Goal: Obtain resource: Obtain resource

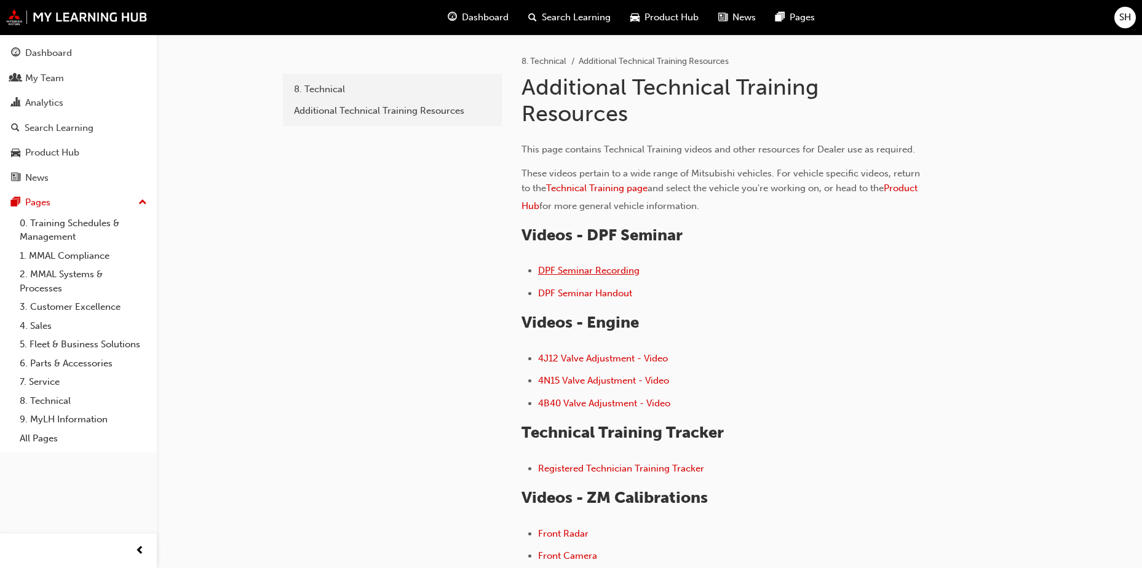
click at [625, 273] on span "DPF Seminar Recording" at bounding box center [588, 270] width 101 height 11
click at [584, 295] on span "DPF Seminar Handout" at bounding box center [585, 293] width 94 height 11
click at [628, 271] on span "DPF Seminar Recording" at bounding box center [588, 270] width 101 height 11
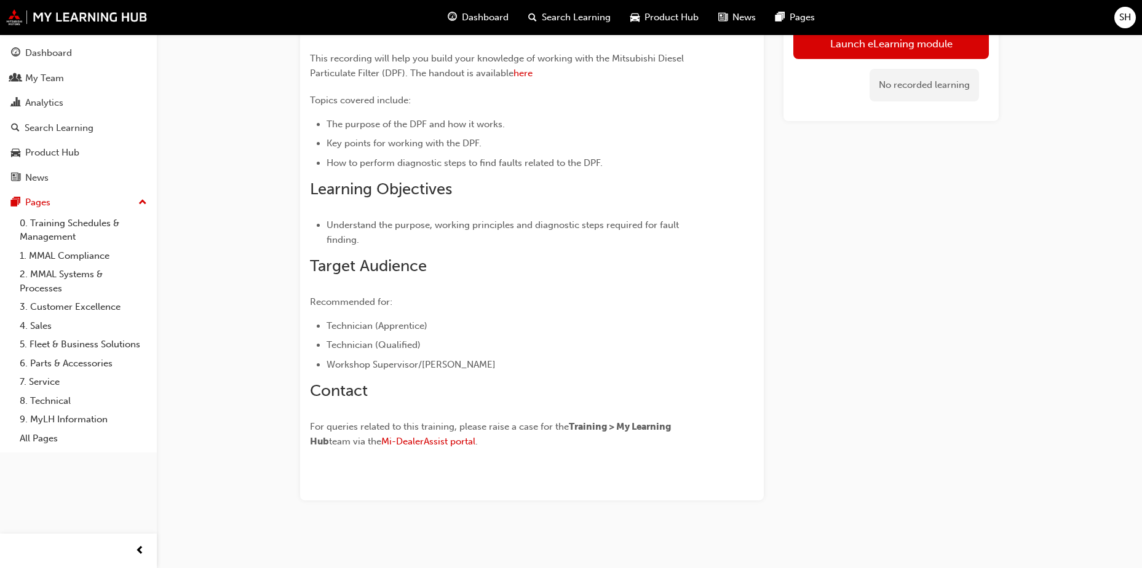
scroll to position [120, 0]
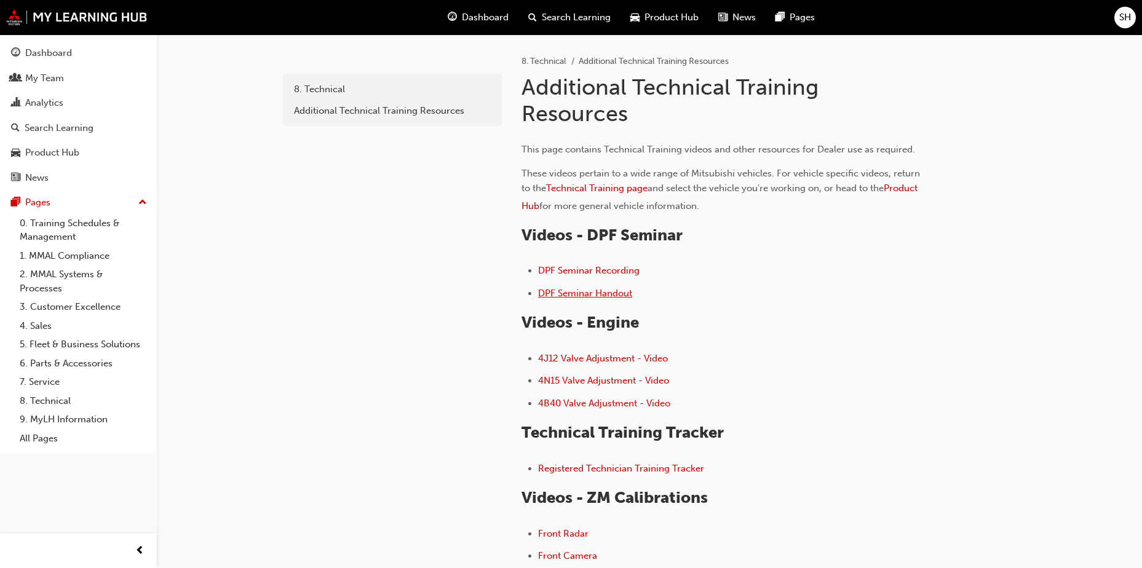
click at [591, 295] on span "DPF Seminar Handout" at bounding box center [585, 293] width 94 height 11
